Goal: Task Accomplishment & Management: Complete application form

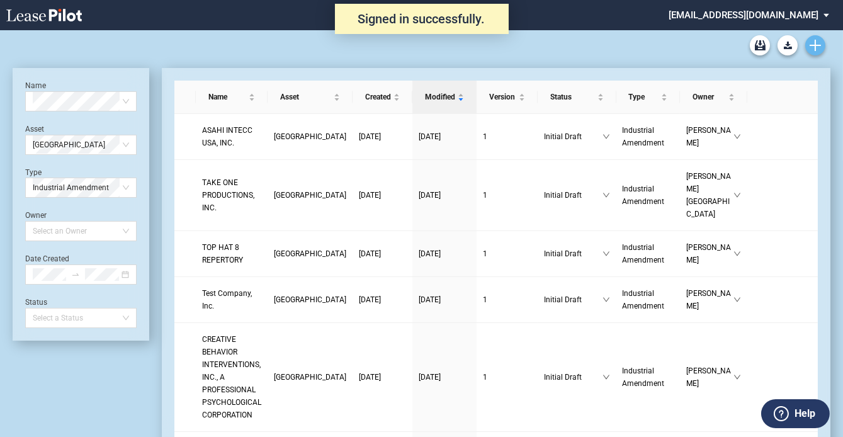
click at [808, 42] on link "Create new document" at bounding box center [815, 45] width 20 height 20
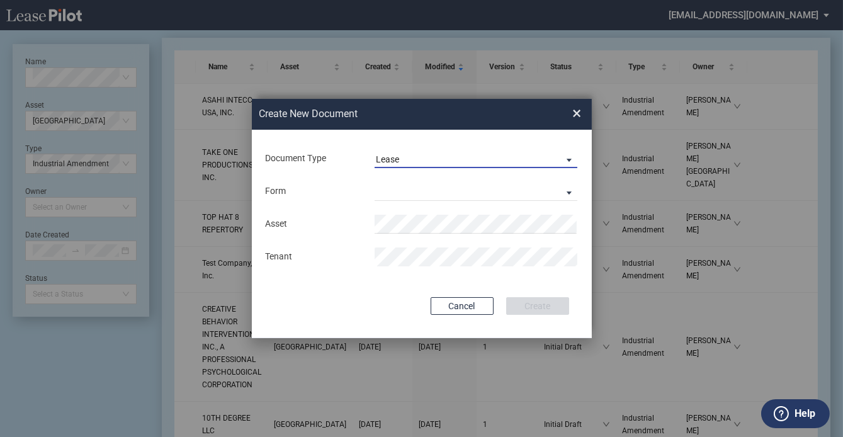
click at [565, 160] on span "Document Type: \aLease\a" at bounding box center [565, 159] width 15 height 13
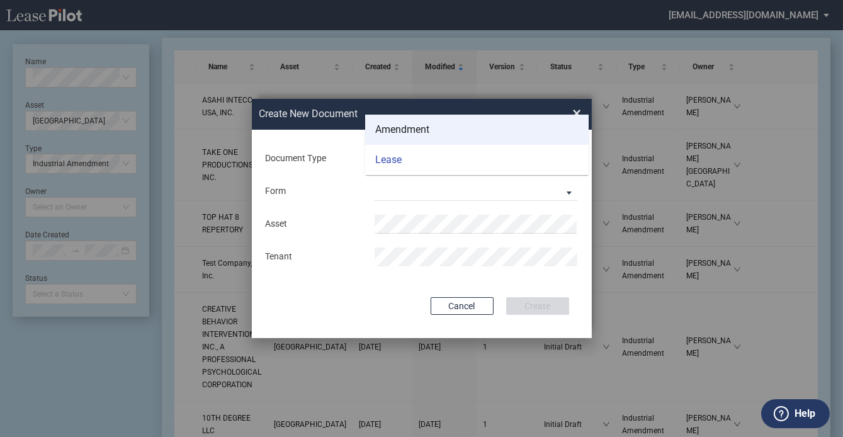
click at [482, 132] on md-option "Amendment" at bounding box center [477, 130] width 224 height 30
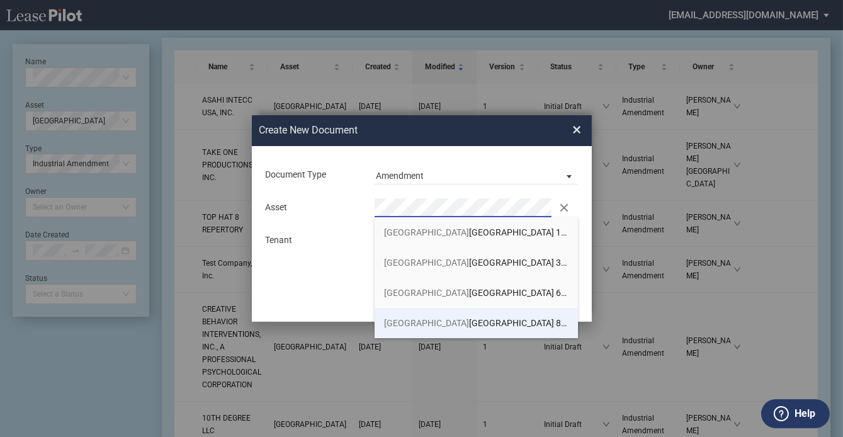
click at [460, 318] on span "Wilsonville Business Center Buildings 8-9" at bounding box center [476, 323] width 184 height 10
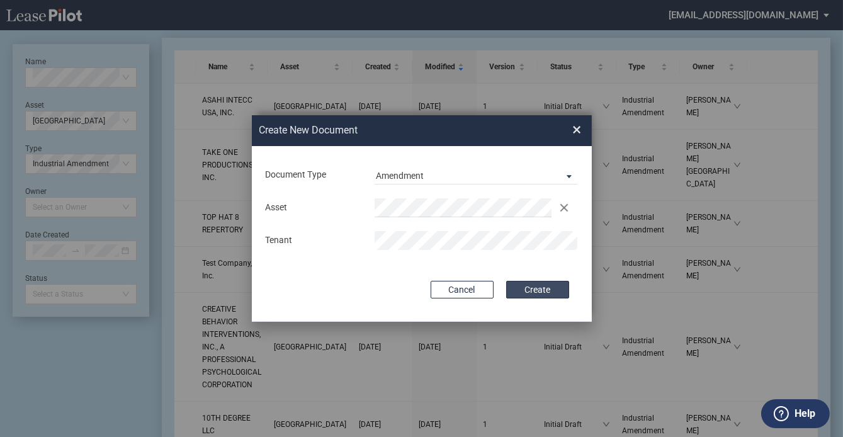
click at [558, 286] on button "Create" at bounding box center [537, 290] width 63 height 18
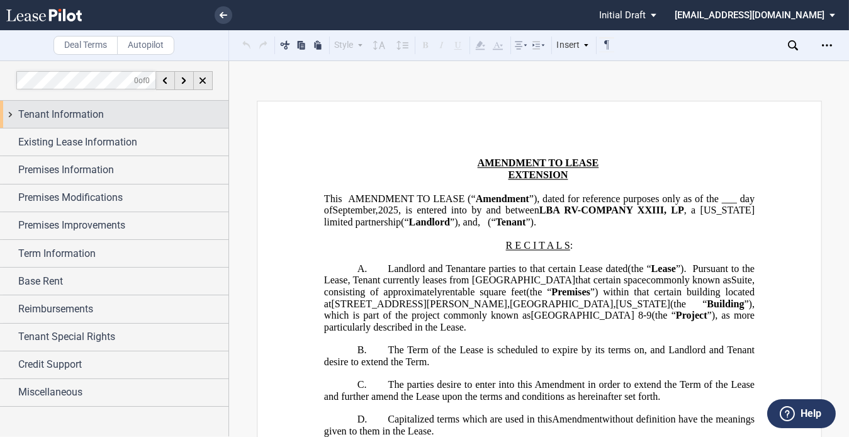
click at [99, 122] on div "Tenant Information" at bounding box center [114, 114] width 229 height 27
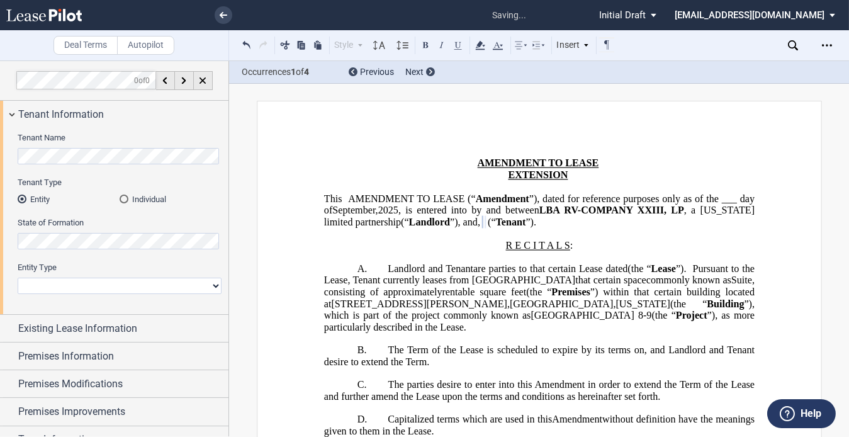
drag, startPoint x: 38, startPoint y: 283, endPoint x: 45, endPoint y: 285, distance: 7.2
click at [38, 283] on select "Corporation Limited Liability Company General Partnership Limited Partnership O…" at bounding box center [120, 286] width 204 height 16
select select "corporation"
click at [18, 278] on select "Corporation Limited Liability Company General Partnership Limited Partnership O…" at bounding box center [120, 286] width 204 height 16
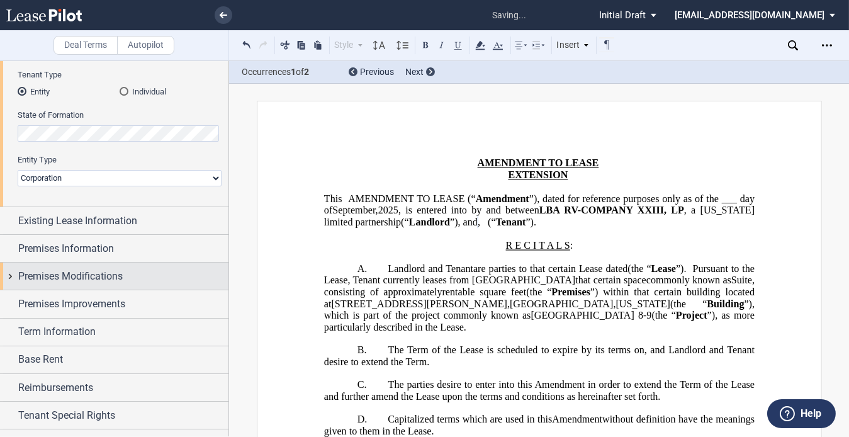
scroll to position [114, 0]
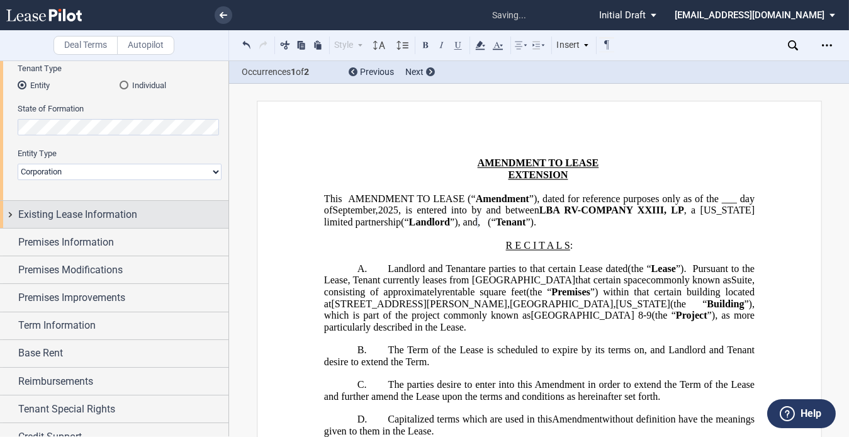
click at [93, 220] on span "Existing Lease Information" at bounding box center [77, 214] width 119 height 15
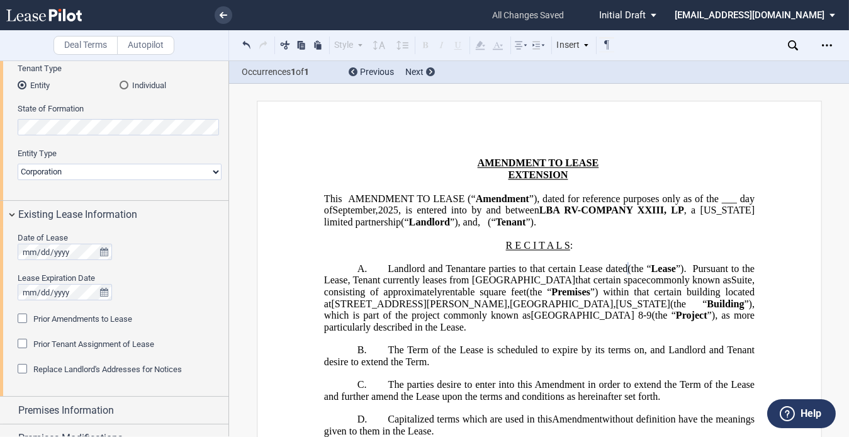
click at [25, 314] on div "Prior Amendments to Lease" at bounding box center [24, 320] width 13 height 13
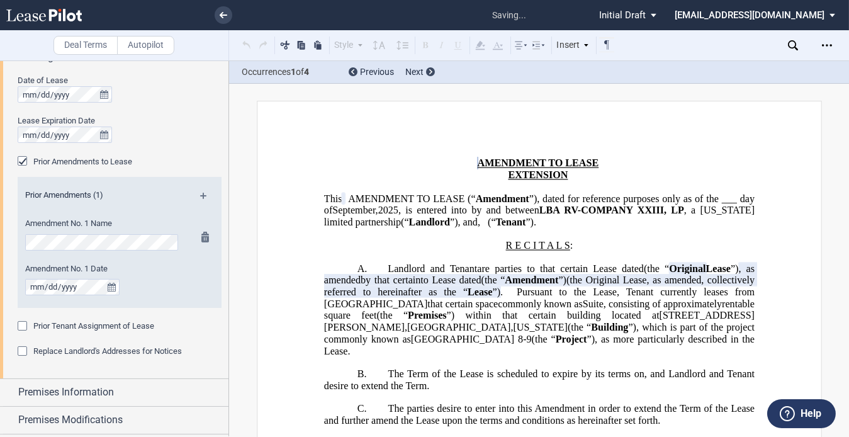
scroll to position [286, 0]
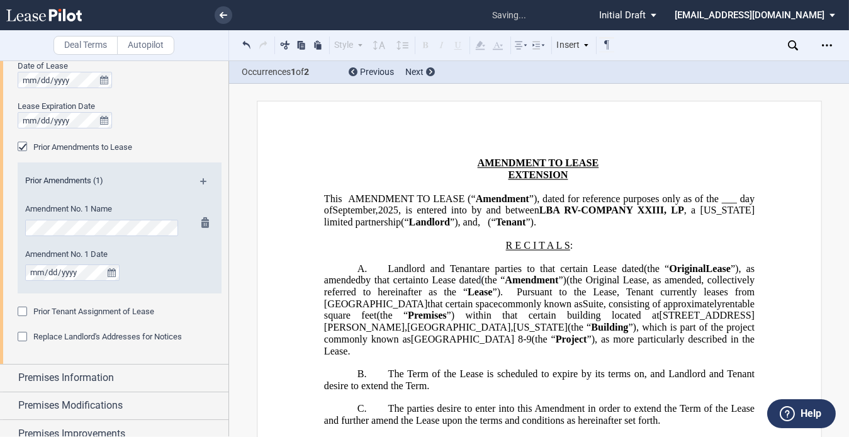
click at [195, 278] on div at bounding box center [202, 255] width 16 height 76
click at [48, 282] on div "Amendment No. 1 Date" at bounding box center [103, 271] width 170 height 45
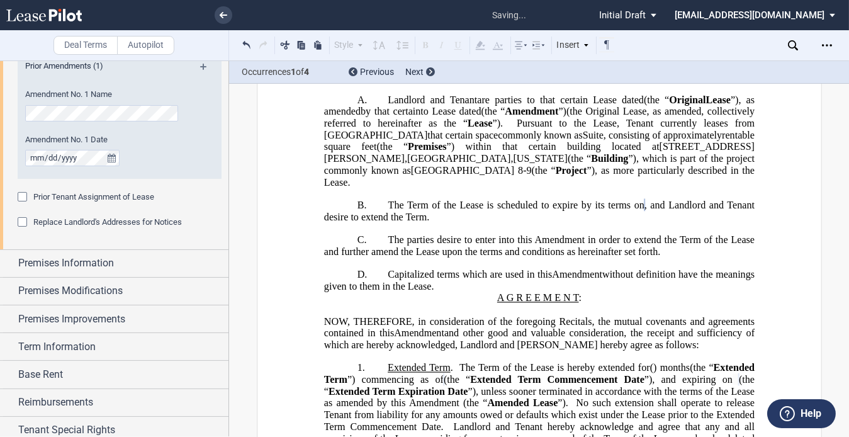
scroll to position [458, 0]
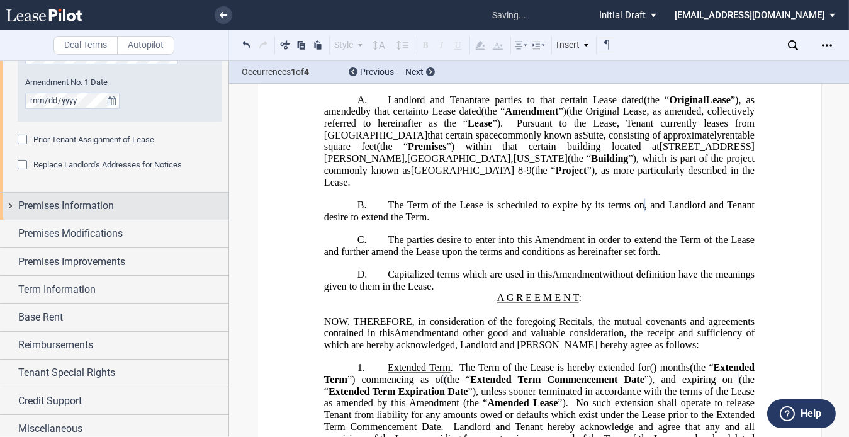
click at [129, 203] on div "Premises Information" at bounding box center [123, 205] width 210 height 15
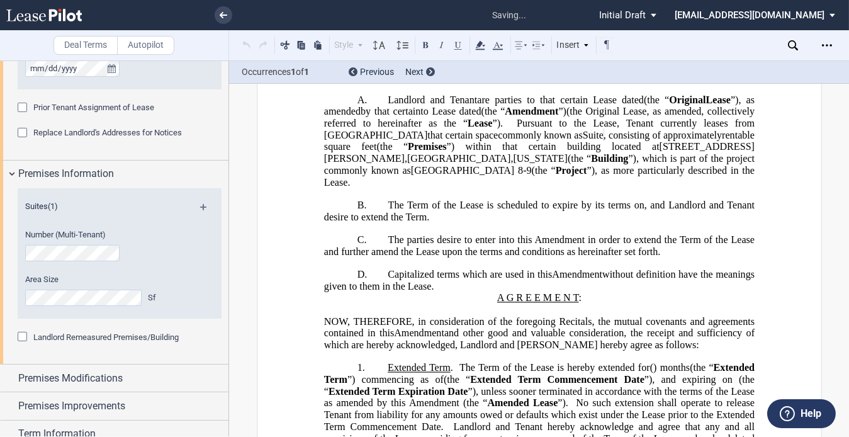
scroll to position [515, 0]
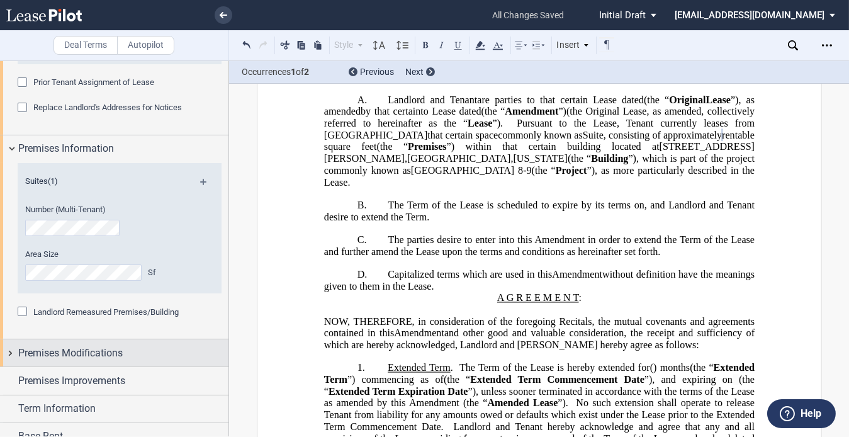
click at [95, 354] on span "Premises Modifications" at bounding box center [70, 353] width 105 height 15
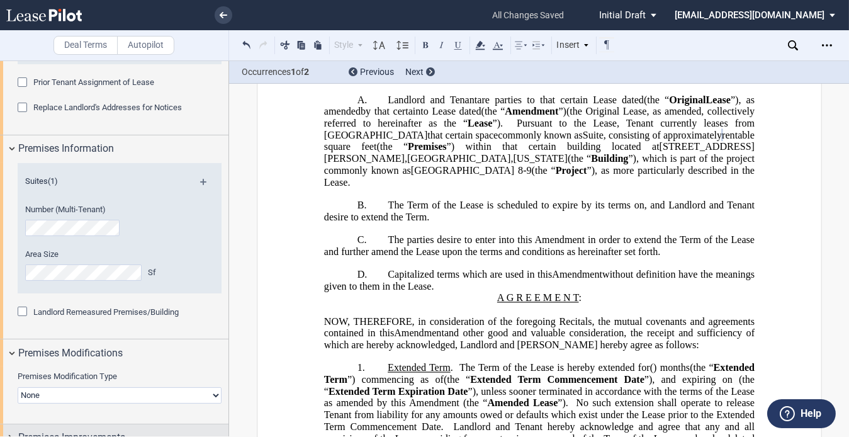
scroll to position [686, 0]
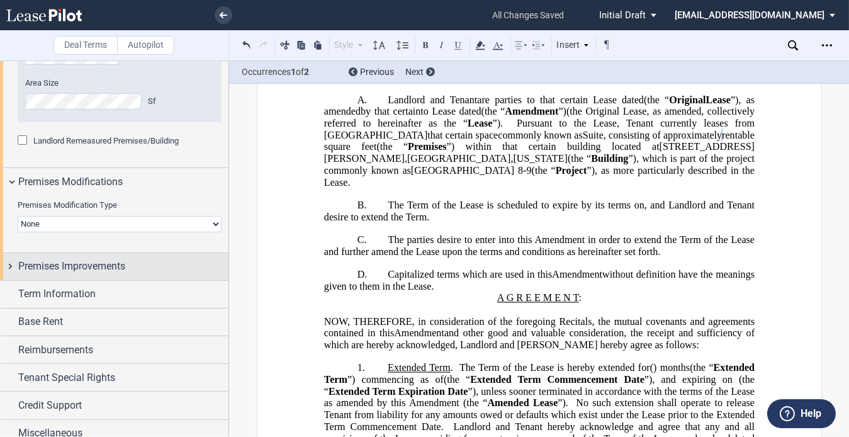
click at [101, 265] on span "Premises Improvements" at bounding box center [71, 266] width 107 height 15
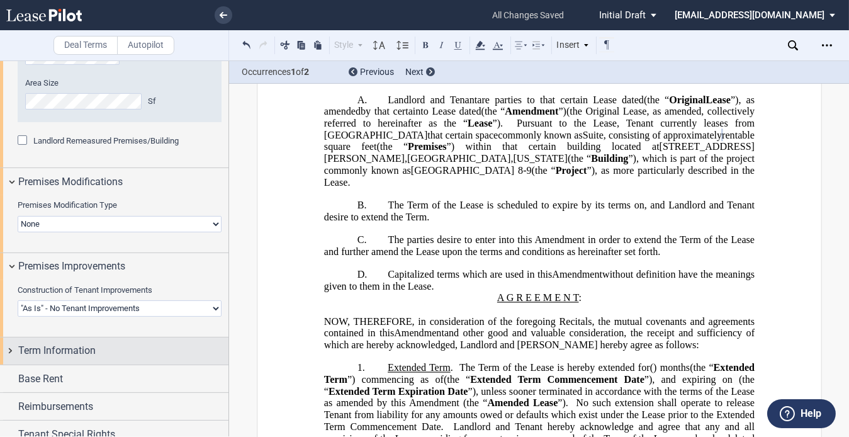
click at [111, 352] on div "Term Information" at bounding box center [123, 350] width 210 height 15
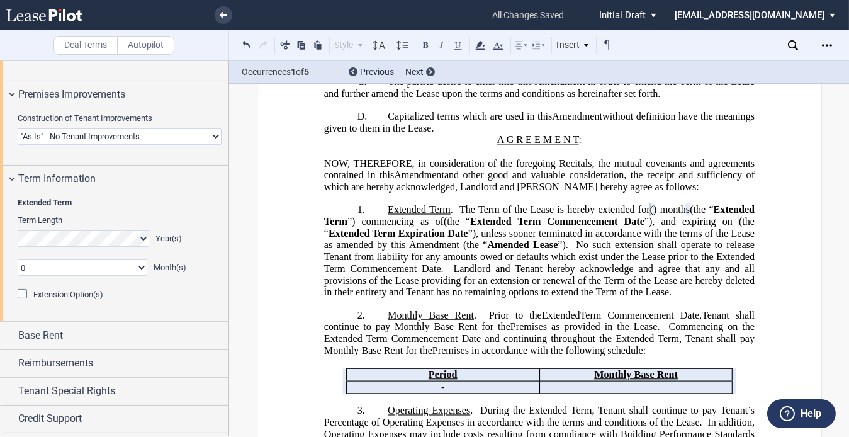
scroll to position [882, 0]
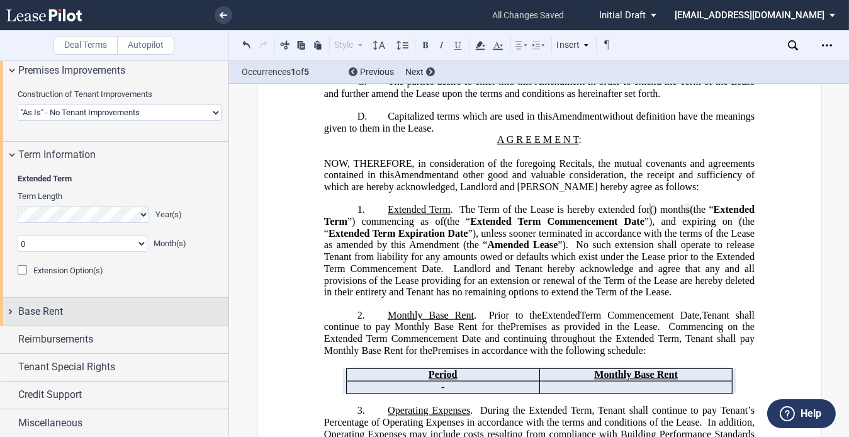
drag, startPoint x: 65, startPoint y: 309, endPoint x: 59, endPoint y: 309, distance: 6.3
click at [60, 310] on div "Base Rent" at bounding box center [123, 311] width 210 height 15
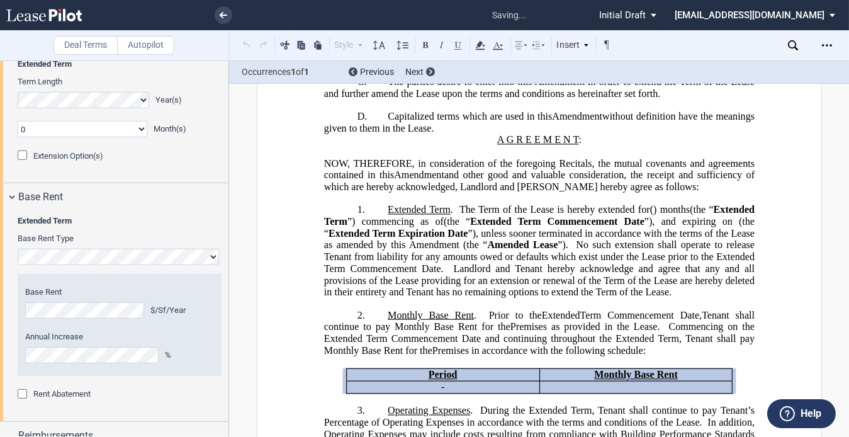
scroll to position [502, 0]
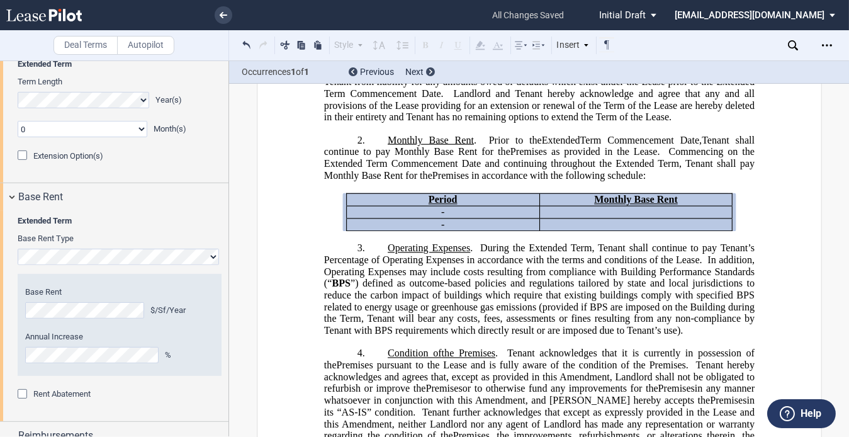
click at [15, 312] on div "Extended Term Base Rent Type Hide Year 1 $/Sf/Year Year 2 $/Sf/Year Base Rent $…" at bounding box center [114, 316] width 229 height 210
click at [119, 326] on div "Base Rent $/Sf/Year Annual Increase %" at bounding box center [119, 324] width 189 height 77
click at [6, 309] on div "Extended Term Base Rent Type Hide Year 1 $/Sf/Year Year 2 $/Sf/Year Base Rent $…" at bounding box center [114, 316] width 229 height 210
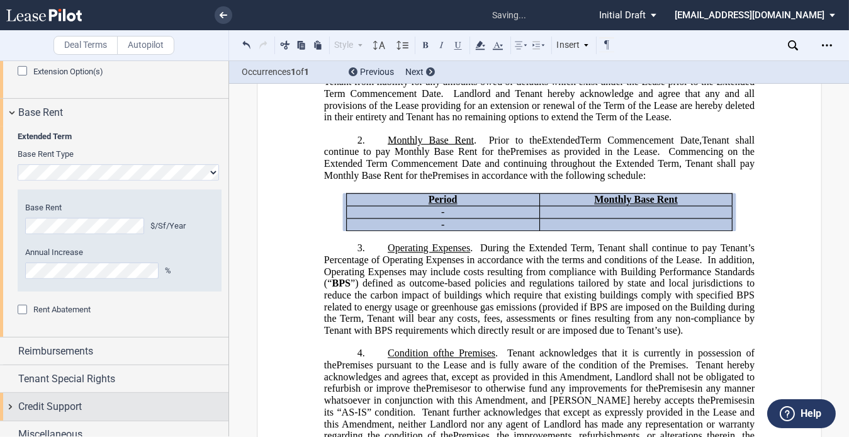
scroll to position [1093, 0]
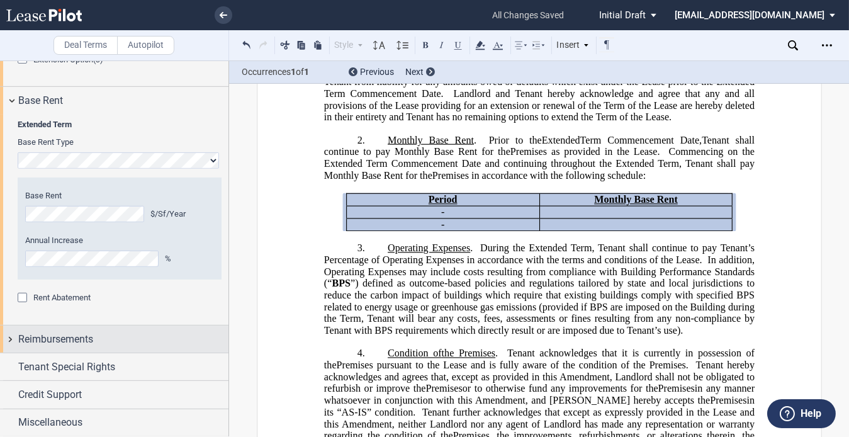
click at [113, 341] on div "Reimbursements" at bounding box center [123, 339] width 210 height 15
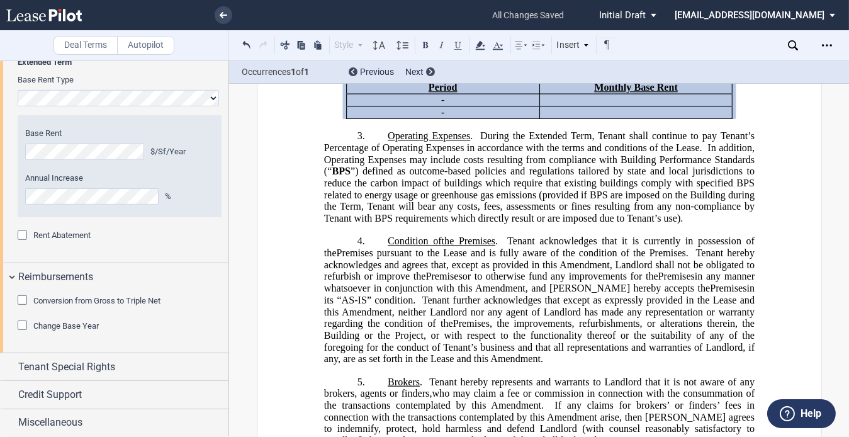
scroll to position [616, 0]
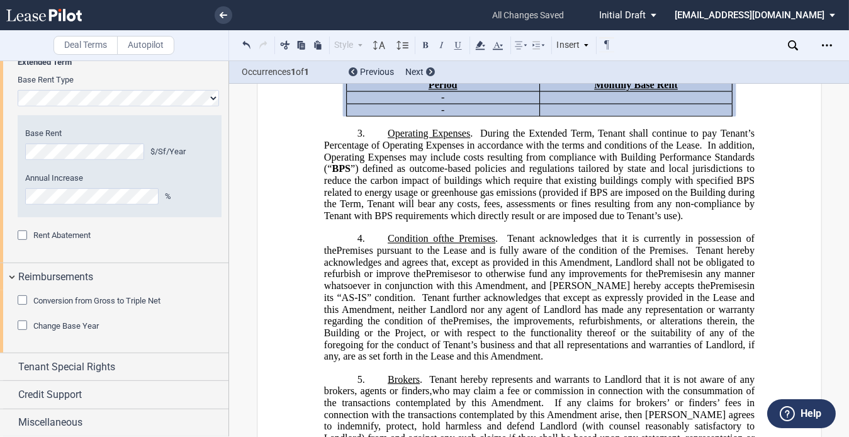
click at [710, 208] on span "”) defined as outcome-based policies and regulations tailored by state and loca…" at bounding box center [540, 192] width 433 height 58
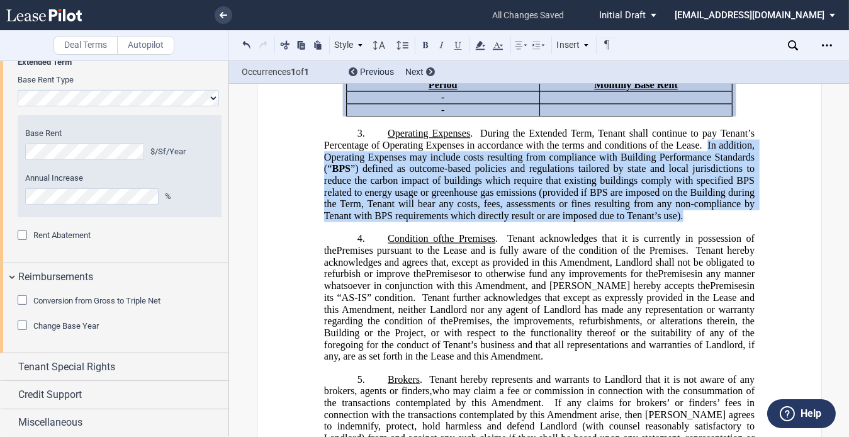
drag, startPoint x: 692, startPoint y: 217, endPoint x: 704, endPoint y: 150, distance: 67.8
click at [704, 150] on p "3. Operating Expenses . During the Extended Term, Tenant shall continue to pay …" at bounding box center [539, 175] width 431 height 94
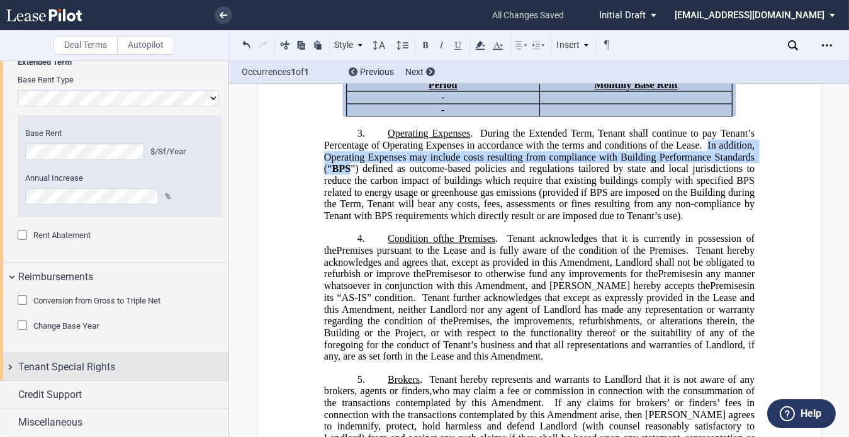
click at [77, 376] on div "Tenant Special Rights" at bounding box center [114, 366] width 229 height 27
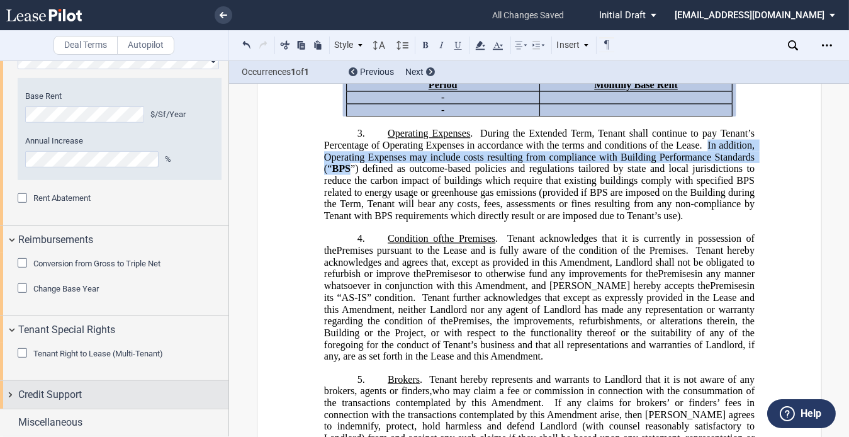
click at [141, 391] on div "Credit Support" at bounding box center [123, 394] width 210 height 15
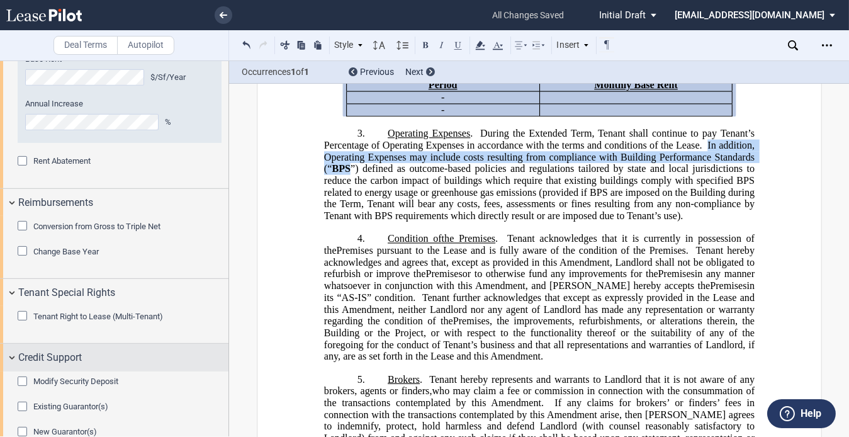
scroll to position [1280, 0]
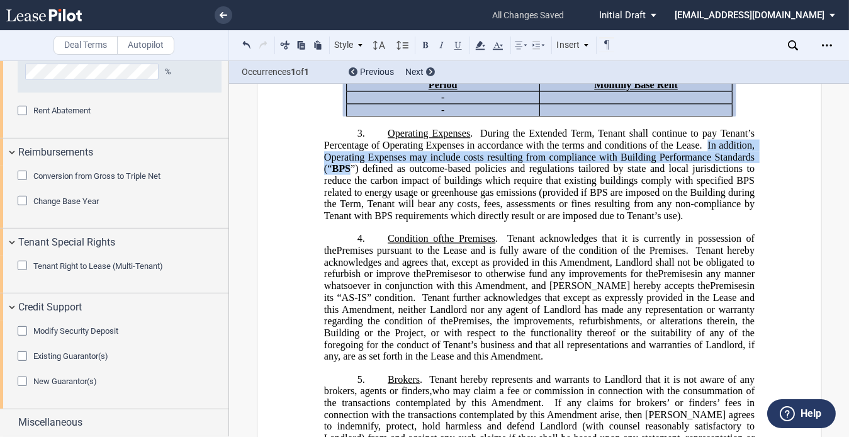
click at [98, 327] on span "Modify Security Deposit" at bounding box center [75, 330] width 85 height 9
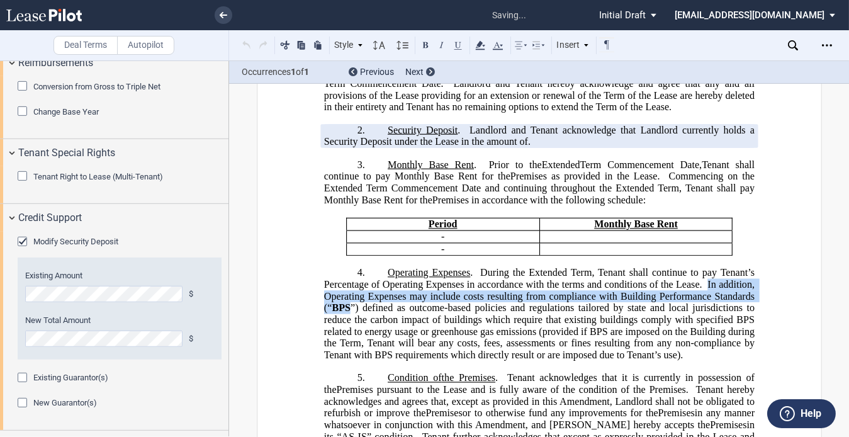
scroll to position [1391, 0]
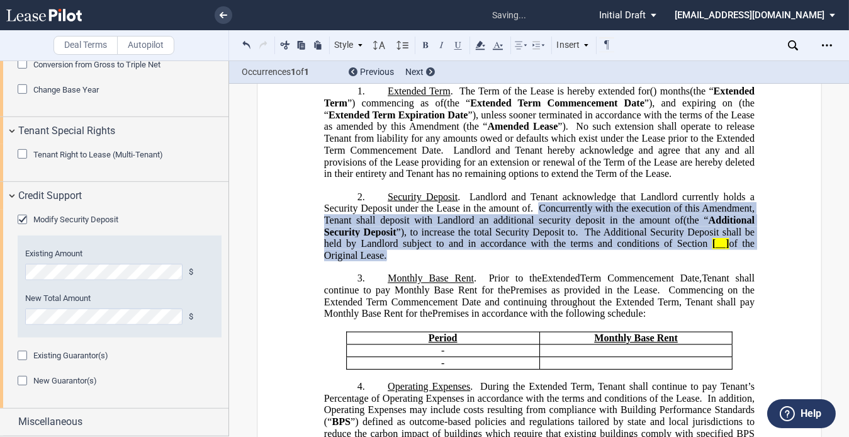
click at [716, 249] on span "__" at bounding box center [721, 243] width 10 height 11
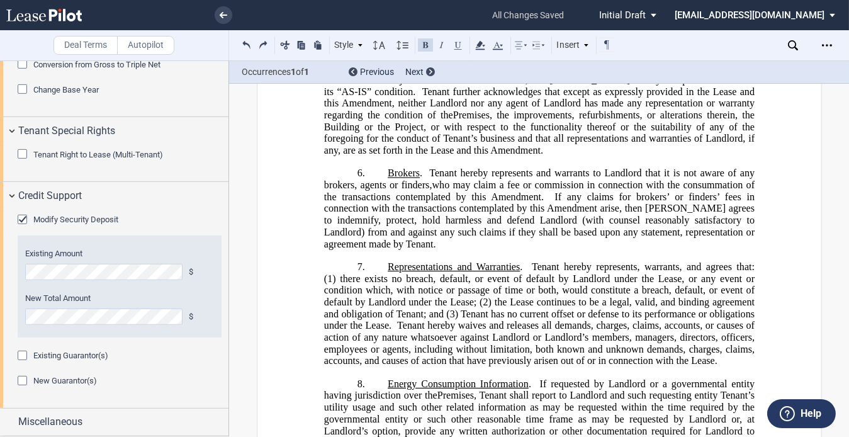
scroll to position [903, 0]
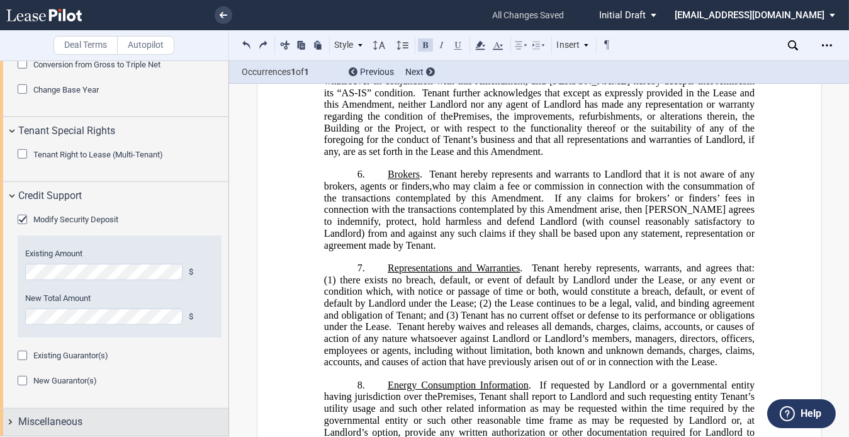
click at [55, 421] on span "Miscellaneous" at bounding box center [50, 421] width 64 height 15
click at [57, 416] on span "Miscellaneous" at bounding box center [50, 421] width 64 height 15
click at [62, 418] on span "Miscellaneous" at bounding box center [50, 421] width 64 height 15
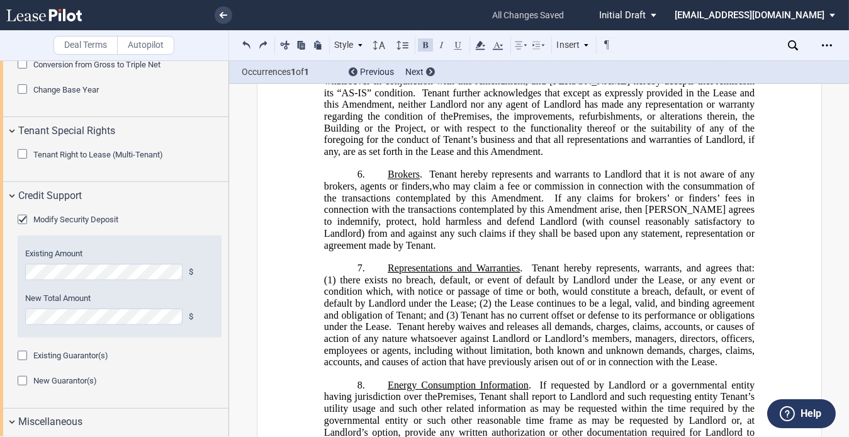
scroll to position [1391, 0]
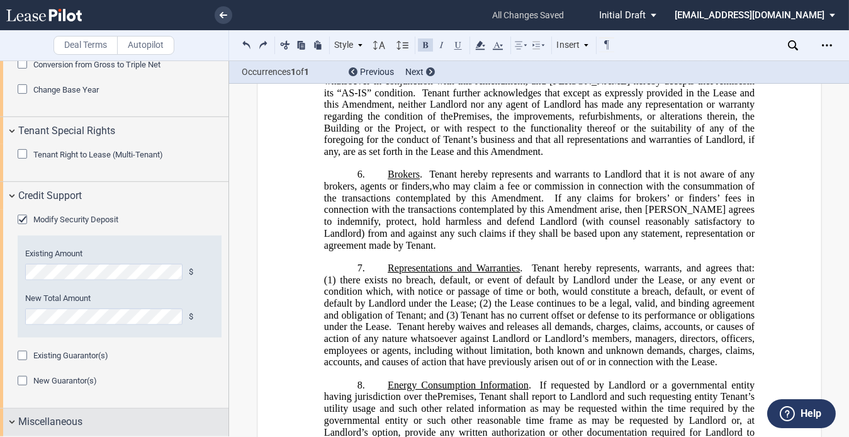
click at [75, 421] on span "Miscellaneous" at bounding box center [50, 421] width 64 height 15
click at [67, 422] on span "Miscellaneous" at bounding box center [50, 421] width 64 height 15
click at [62, 422] on span "Miscellaneous" at bounding box center [50, 421] width 64 height 15
click at [69, 417] on span "Miscellaneous" at bounding box center [50, 421] width 64 height 15
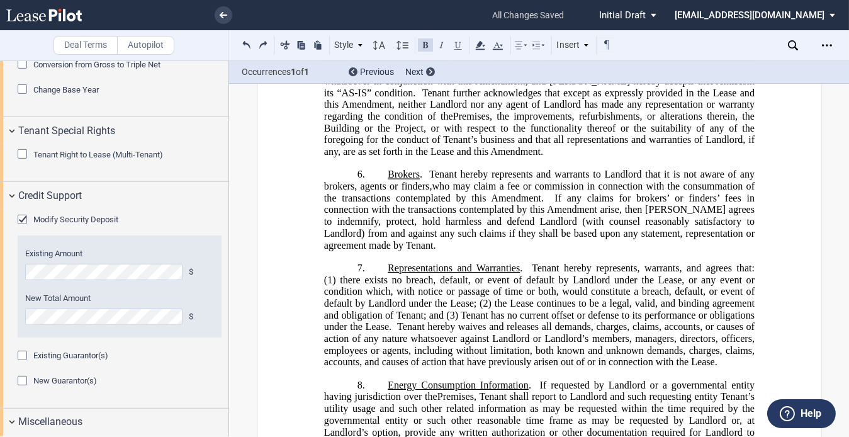
scroll to position [1471, 0]
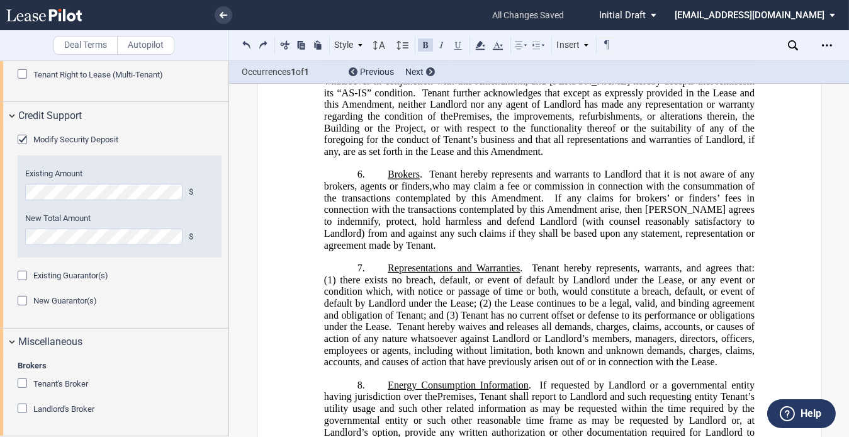
click at [50, 409] on span "Landlord's Broker" at bounding box center [63, 408] width 61 height 9
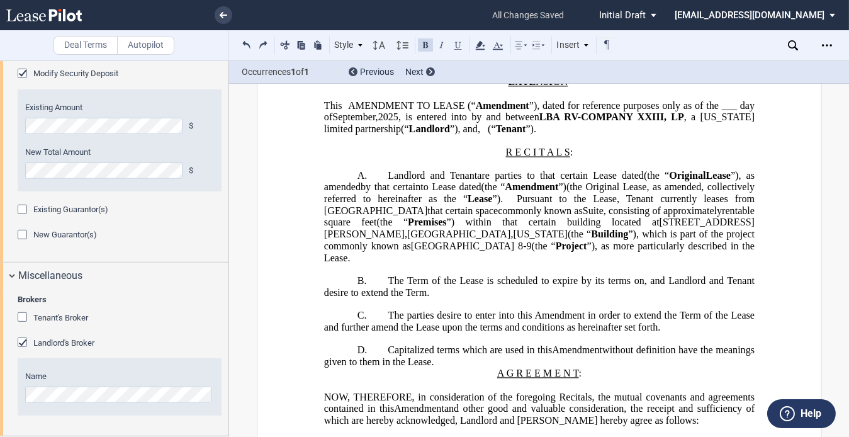
scroll to position [0, 0]
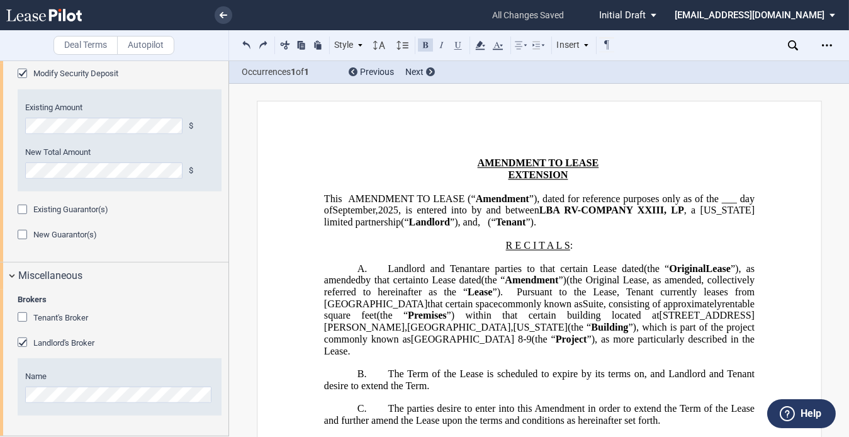
click at [567, 286] on span "by that certain to [PERSON_NAME] dated (the “ Amendment ”)" at bounding box center [464, 280] width 206 height 11
drag, startPoint x: 626, startPoint y: 289, endPoint x: 592, endPoint y: 292, distance: 34.1
click at [567, 286] on span "by that certain to [PERSON_NAME] dated (the “ Amendment ”)" at bounding box center [464, 280] width 206 height 11
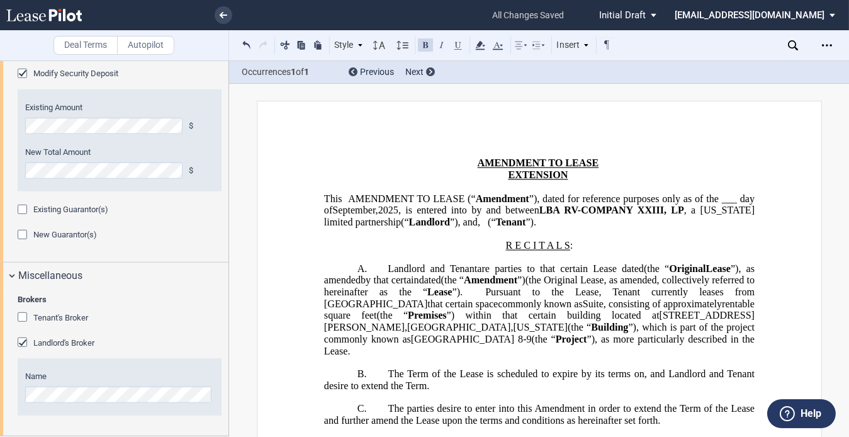
click at [526, 286] on span "by that certain dated (the “ Amendment ”)" at bounding box center [443, 280] width 165 height 11
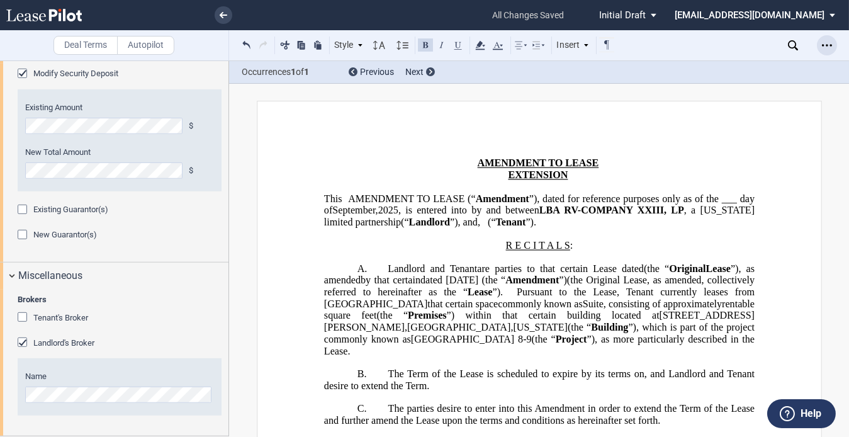
click at [828, 47] on icon "Open Lease options menu" at bounding box center [827, 45] width 10 height 10
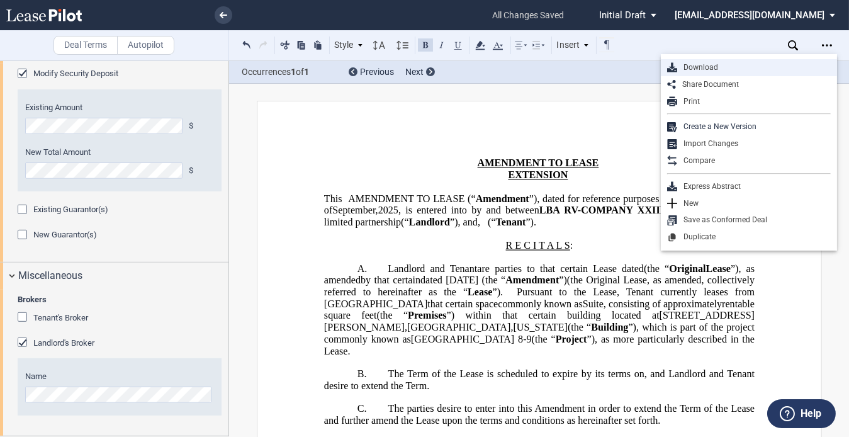
click at [730, 65] on div "Download" at bounding box center [754, 67] width 154 height 11
